Goal: Information Seeking & Learning: Learn about a topic

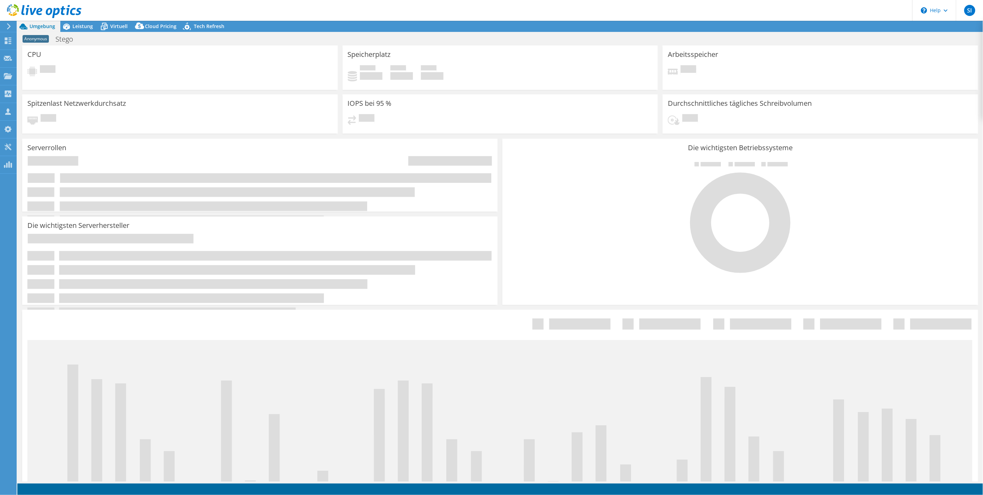
select select "USD"
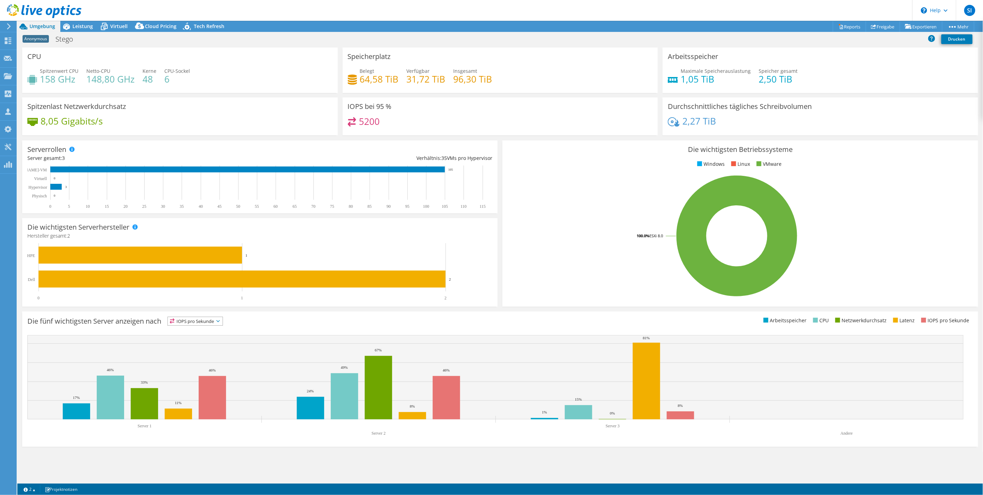
drag, startPoint x: 569, startPoint y: 203, endPoint x: 586, endPoint y: 198, distance: 17.3
click at [569, 203] on rect at bounding box center [736, 235] width 459 height 121
drag, startPoint x: 40, startPoint y: 77, endPoint x: 209, endPoint y: 86, distance: 169.0
click at [209, 86] on div "Spitzenwert CPU 158 GHz Netto-CPU 148,80 GHz Kerne 48 CPU-Sockel 6" at bounding box center [179, 78] width 305 height 23
click at [209, 85] on div "Spitzenwert CPU 158 GHz Netto-CPU 148,80 GHz Kerne 48 CPU-Sockel 6" at bounding box center [179, 78] width 305 height 23
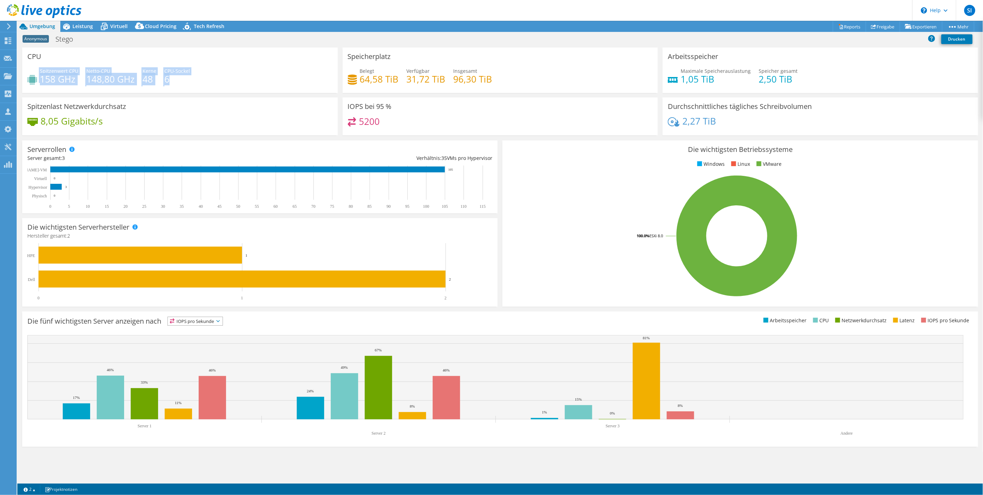
drag, startPoint x: 40, startPoint y: 65, endPoint x: 192, endPoint y: 78, distance: 153.0
click at [192, 78] on div "CPU Spitzenwert CPU 158 GHz Netto-CPU 148,80 GHz Kerne 48 CPU-Sockel 6" at bounding box center [179, 69] width 315 height 45
drag, startPoint x: 192, startPoint y: 78, endPoint x: 213, endPoint y: 88, distance: 23.4
click at [213, 88] on div "Spitzenwert CPU 158 GHz Netto-CPU 148,80 GHz Kerne 48 CPU-Sockel 6" at bounding box center [179, 78] width 305 height 23
drag, startPoint x: 683, startPoint y: 80, endPoint x: 802, endPoint y: 81, distance: 119.2
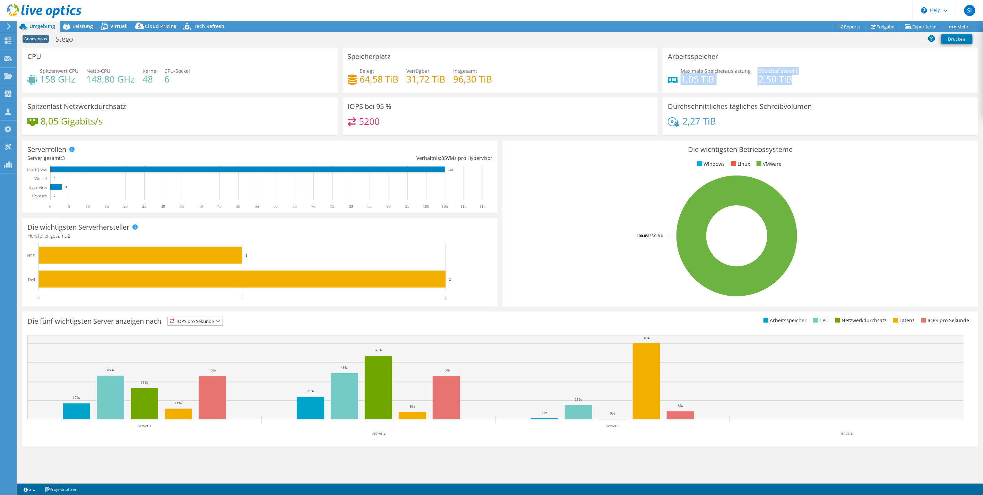
click at [802, 81] on div "Maximale Speicherauslastung 1,05 TiB [PERSON_NAME] gesamt 2,50 TiB" at bounding box center [819, 78] width 305 height 23
drag, startPoint x: 802, startPoint y: 81, endPoint x: 807, endPoint y: 84, distance: 5.9
click at [807, 84] on div "Maximale Speicherauslastung 1,05 TiB [PERSON_NAME] gesamt 2,50 TiB" at bounding box center [819, 78] width 305 height 23
click at [80, 28] on span "Leistung" at bounding box center [82, 26] width 20 height 7
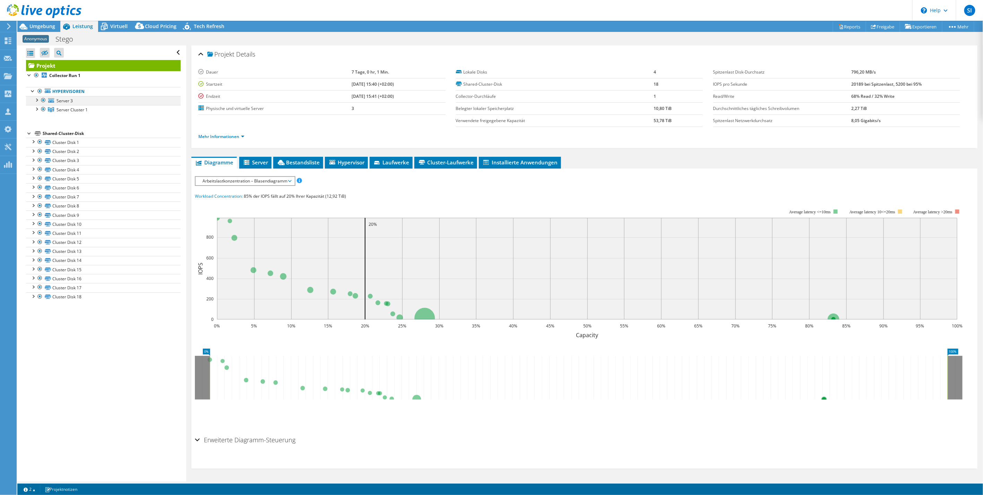
click at [37, 100] on div at bounding box center [36, 99] width 7 height 7
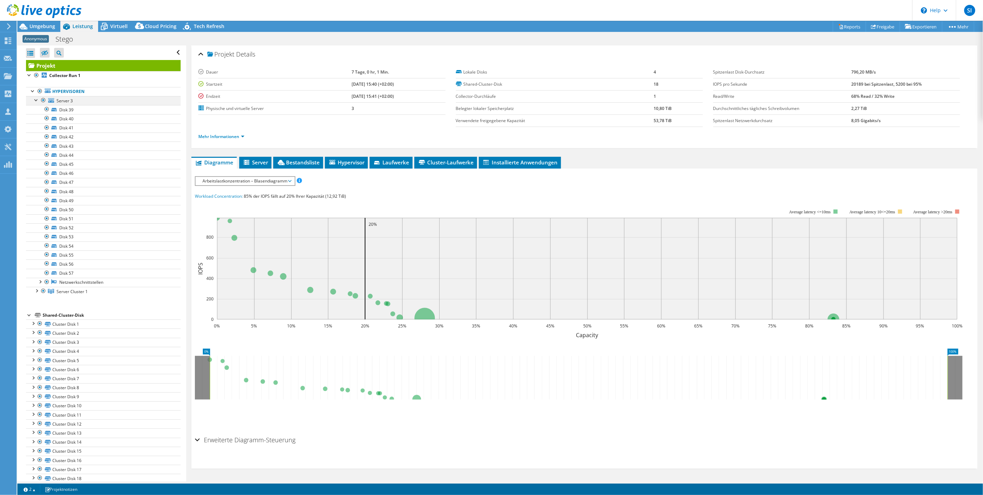
click at [37, 99] on div at bounding box center [36, 99] width 7 height 7
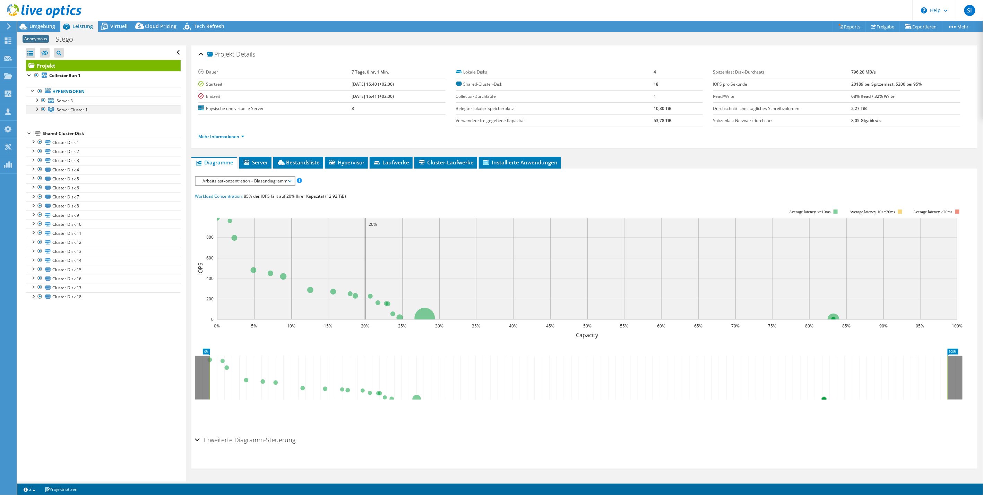
click at [38, 109] on div at bounding box center [36, 108] width 7 height 7
click at [37, 109] on div at bounding box center [36, 108] width 7 height 7
drag, startPoint x: 473, startPoint y: 72, endPoint x: 665, endPoint y: 79, distance: 192.5
click at [659, 79] on tbody "Lokale Disks 4 Shared-Cluster-Disk 18 Collector-Durchläufe 1 Belegter lokaler […" at bounding box center [579, 96] width 247 height 61
drag, startPoint x: 665, startPoint y: 79, endPoint x: 672, endPoint y: 99, distance: 21.2
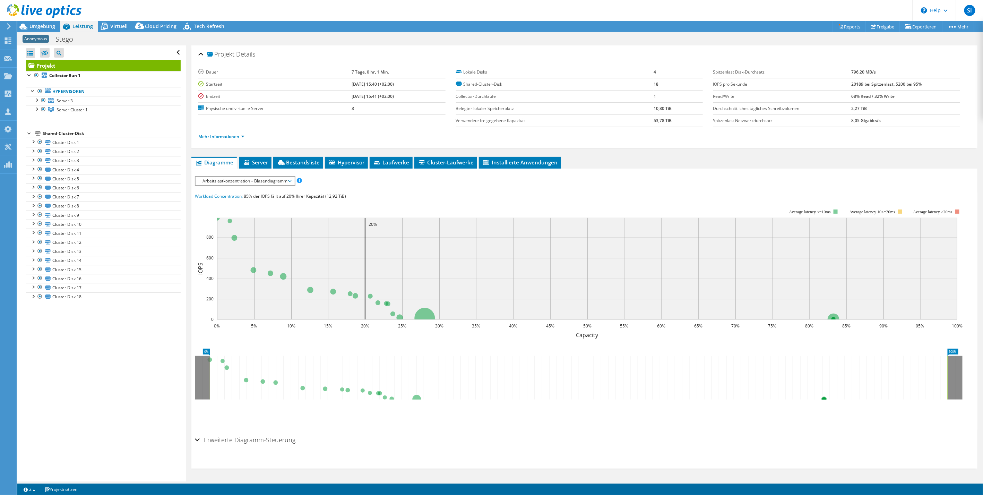
click at [672, 99] on td "1" at bounding box center [677, 96] width 49 height 12
drag, startPoint x: 486, startPoint y: 83, endPoint x: 671, endPoint y: 86, distance: 184.7
click at [670, 87] on tr "Shared-Cluster-Disk 18" at bounding box center [579, 84] width 247 height 12
drag, startPoint x: 671, startPoint y: 86, endPoint x: 683, endPoint y: 107, distance: 24.1
click at [683, 107] on td "10,80 TiB" at bounding box center [677, 108] width 49 height 12
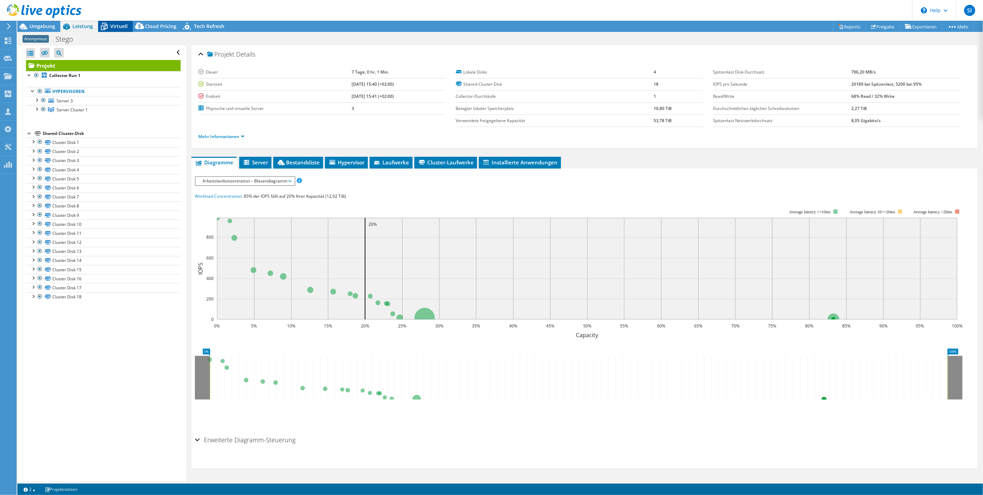
click at [115, 30] on div "Virtuell" at bounding box center [115, 26] width 35 height 11
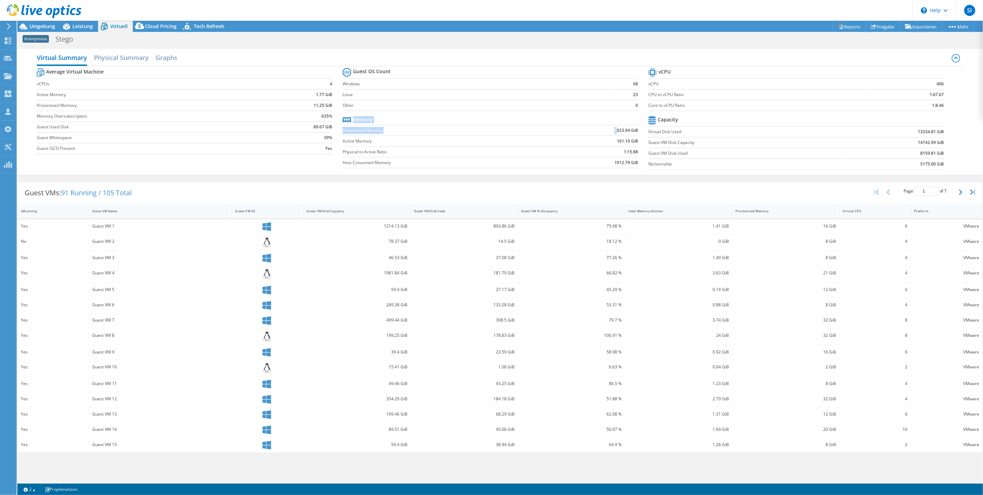
drag, startPoint x: 635, startPoint y: 130, endPoint x: 645, endPoint y: 130, distance: 10.1
click at [645, 130] on section "Guest OS Count Windows 68 Linux 23 Other 0 Memory Provisioned Memory 1023.94 Gi…" at bounding box center [495, 118] width 306 height 105
drag, startPoint x: 645, startPoint y: 130, endPoint x: 616, endPoint y: 148, distance: 33.5
click at [635, 148] on b "1:15.88" at bounding box center [630, 151] width 14 height 7
click at [584, 145] on td "161.10 GiB" at bounding box center [591, 141] width 93 height 11
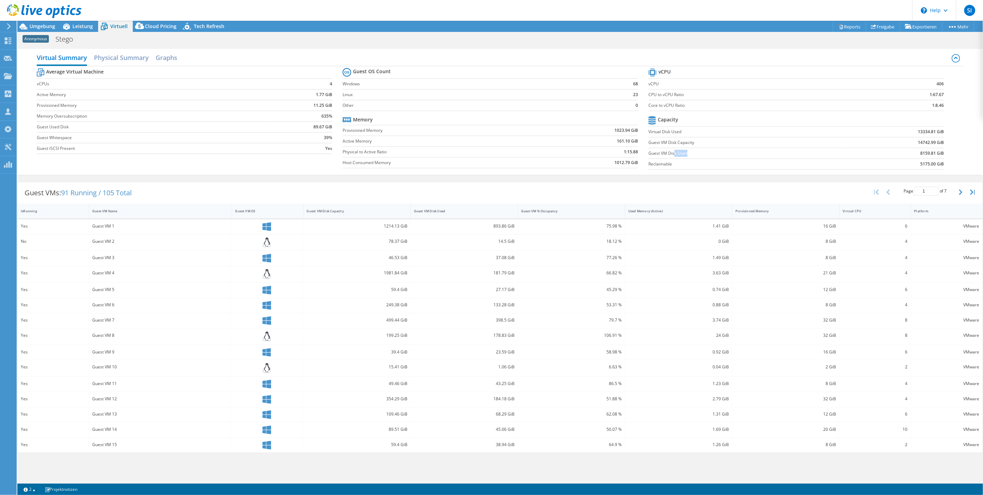
drag, startPoint x: 674, startPoint y: 150, endPoint x: 747, endPoint y: 151, distance: 72.4
click at [747, 151] on label "Guest VM Disk Used" at bounding box center [744, 153] width 193 height 7
drag, startPoint x: 747, startPoint y: 151, endPoint x: 799, endPoint y: 155, distance: 52.9
click at [797, 154] on label "Guest VM Disk Used" at bounding box center [744, 153] width 193 height 7
click at [209, 25] on span "Tech Refresh" at bounding box center [209, 26] width 30 height 7
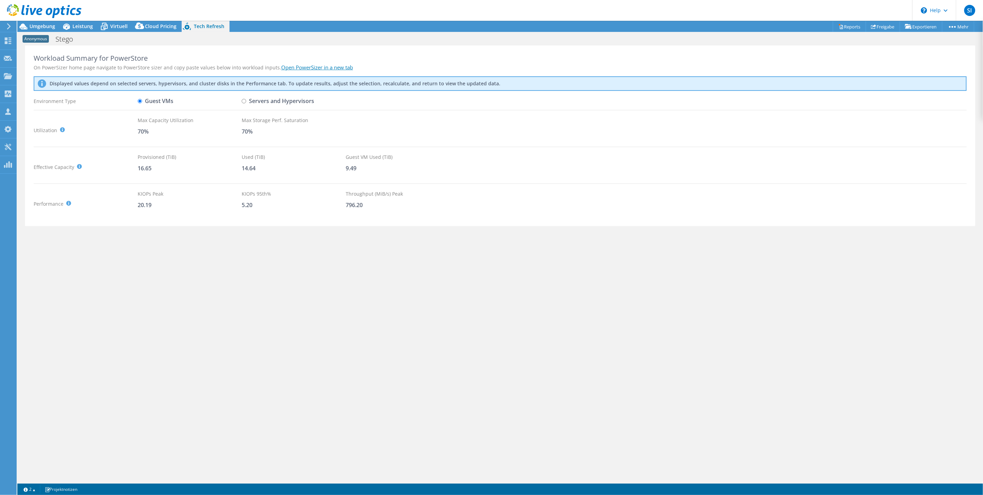
click at [263, 100] on label "Servers and Hypervisors" at bounding box center [278, 101] width 72 height 12
click at [246, 100] on input "Servers and Hypervisors" at bounding box center [244, 101] width 5 height 5
radio input "true"
click at [154, 102] on label "Guest VMs" at bounding box center [156, 101] width 36 height 12
click at [142, 102] on input "Guest VMs" at bounding box center [140, 101] width 5 height 5
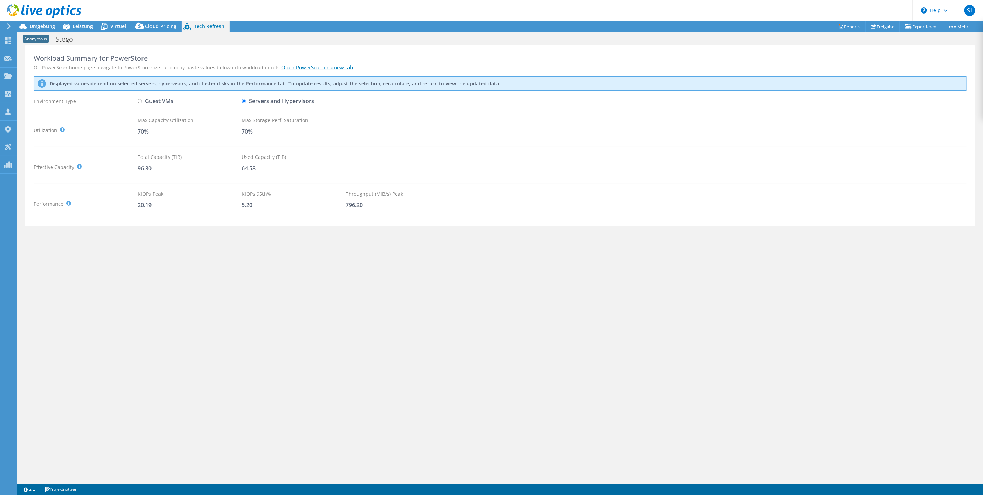
radio input "true"
click at [248, 96] on label "Servers and Hypervisors" at bounding box center [278, 101] width 72 height 12
click at [246, 99] on input "Servers and Hypervisors" at bounding box center [244, 101] width 5 height 5
radio input "true"
radio input "false"
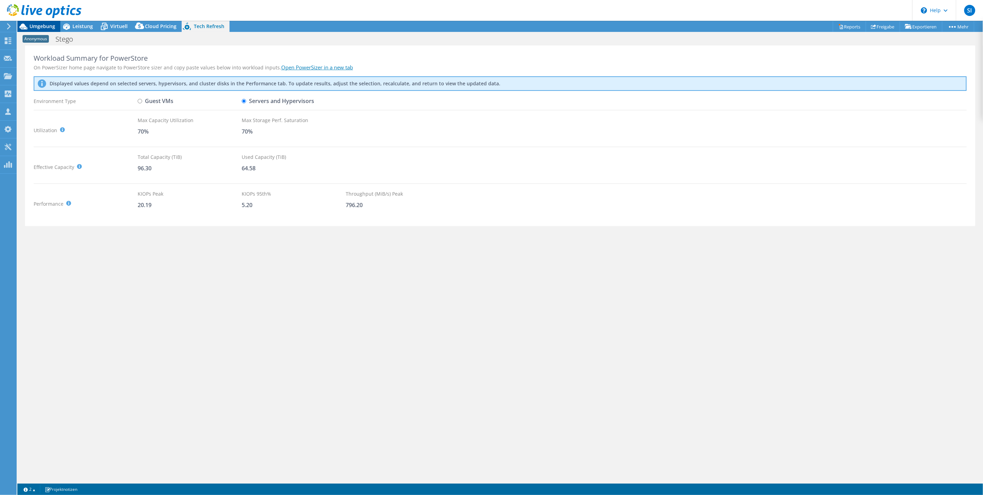
click at [45, 24] on span "Umgebung" at bounding box center [42, 26] width 26 height 7
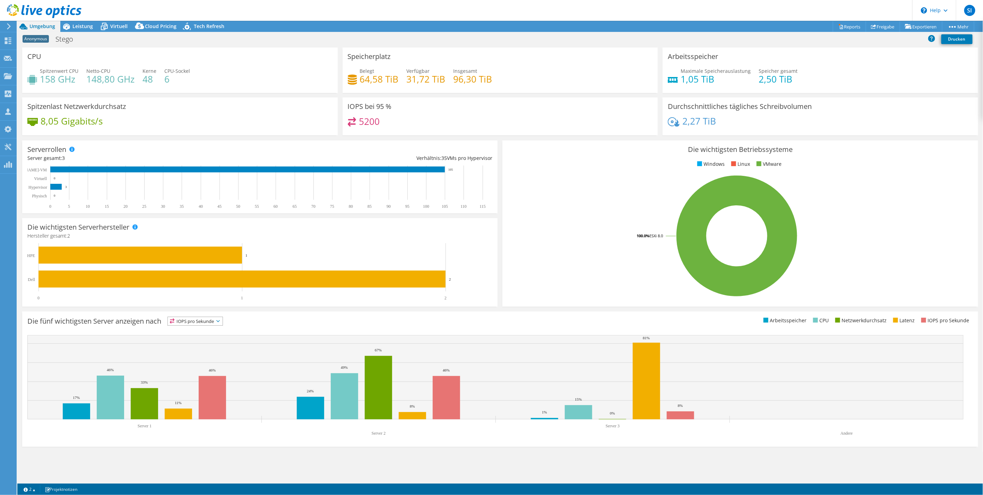
click at [50, 12] on icon at bounding box center [44, 11] width 75 height 14
